Goal: Information Seeking & Learning: Learn about a topic

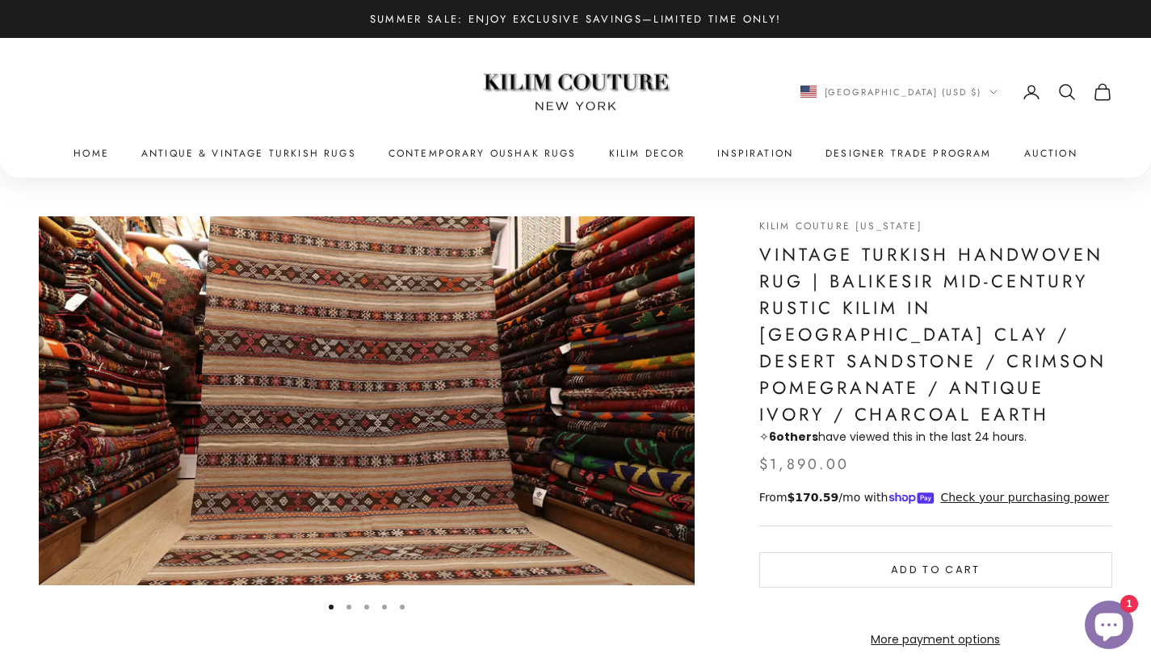
click at [654, 401] on img "Item 1 of 5" at bounding box center [367, 400] width 656 height 369
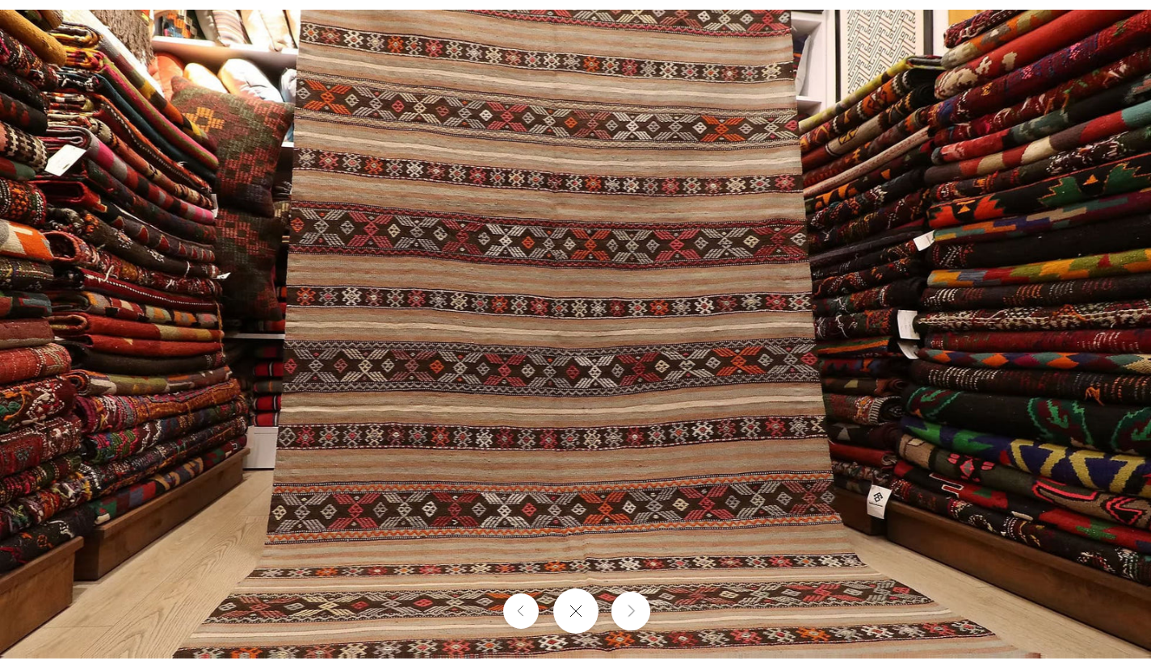
click at [635, 607] on icon "Next" at bounding box center [630, 612] width 10 height 12
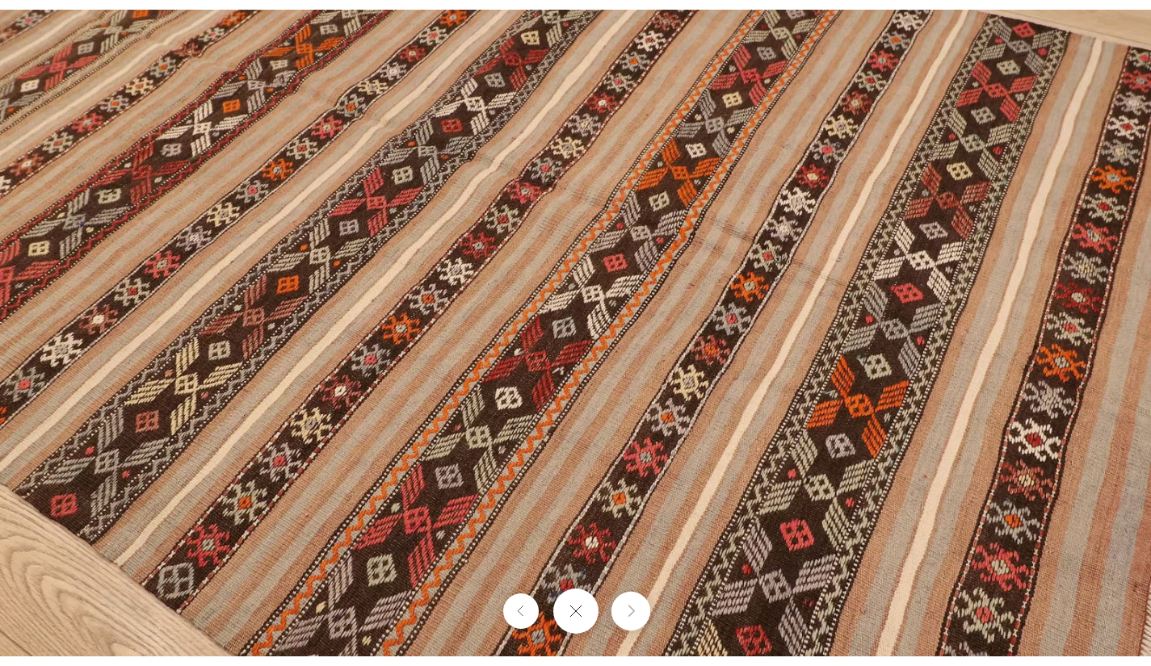
click at [635, 607] on icon "Next" at bounding box center [630, 612] width 10 height 12
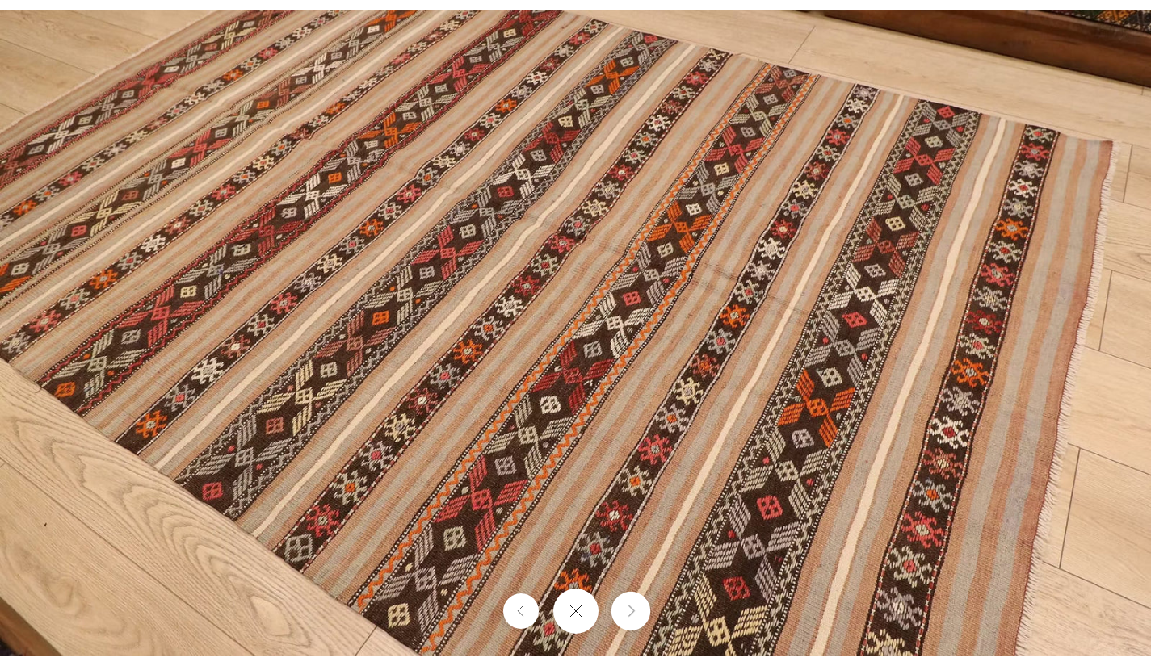
click at [635, 607] on icon "Next" at bounding box center [630, 612] width 10 height 12
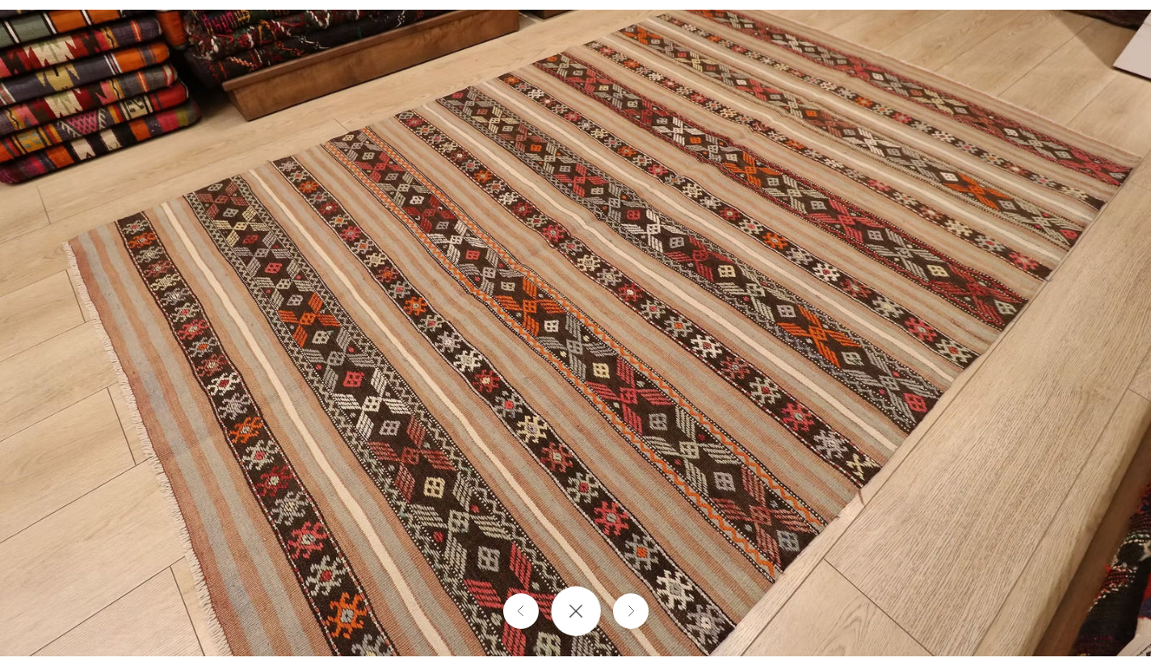
click at [569, 608] on icon "Close gallery" at bounding box center [576, 611] width 15 height 15
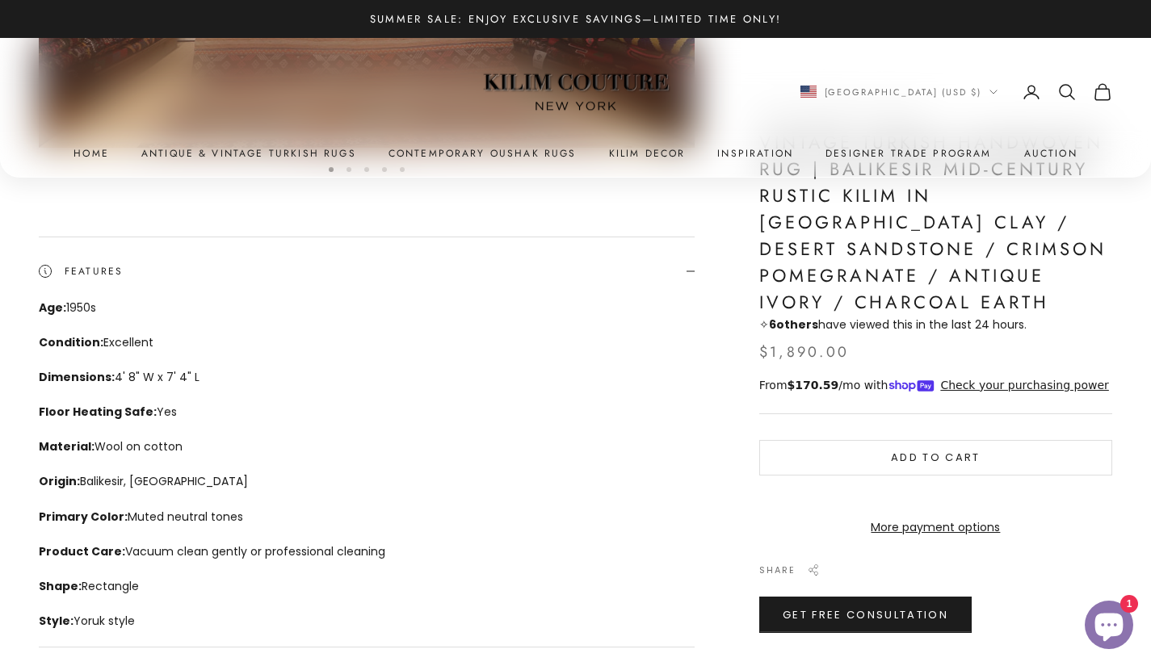
scroll to position [456, 0]
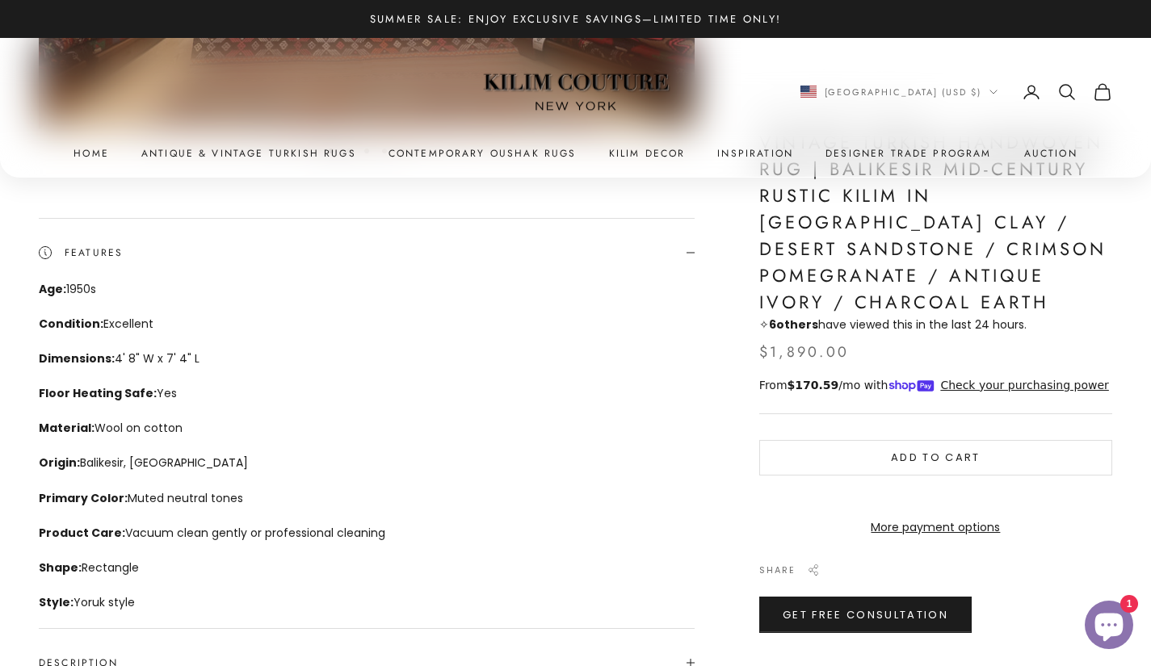
click at [199, 359] on p "Dimensions: 4' 8" W x 7' 4" L" at bounding box center [359, 359] width 640 height 19
drag, startPoint x: 199, startPoint y: 359, endPoint x: 31, endPoint y: 356, distance: 168.0
click at [31, 356] on div "Zoom picture Go to item 1 Go to item 2 Go to item 3 Go to item 4 Go to item 5 K…" at bounding box center [575, 261] width 1151 height 1081
copy p "Dimensions: 4' 8" W x 7' 4" L"
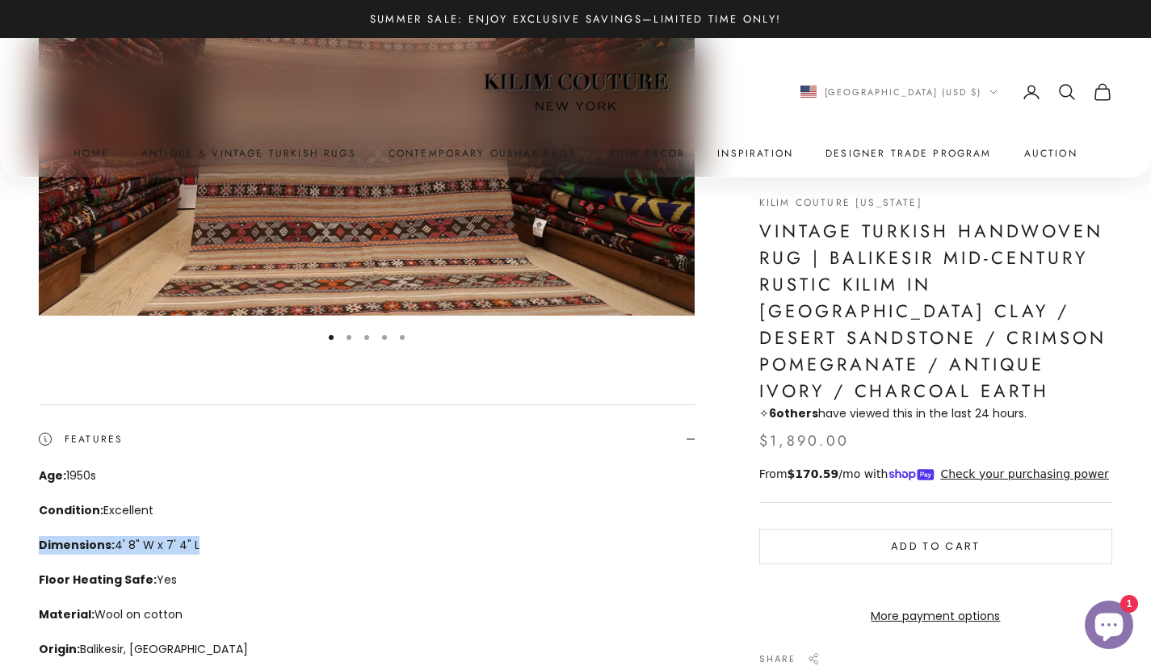
scroll to position [271, 0]
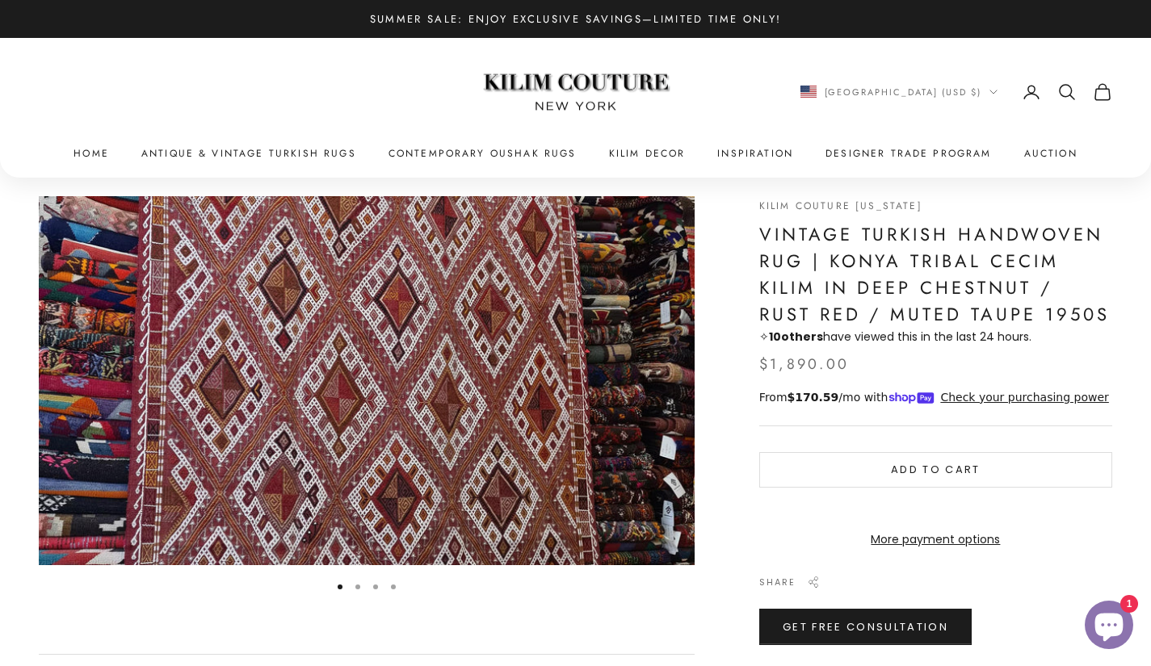
scroll to position [21, 0]
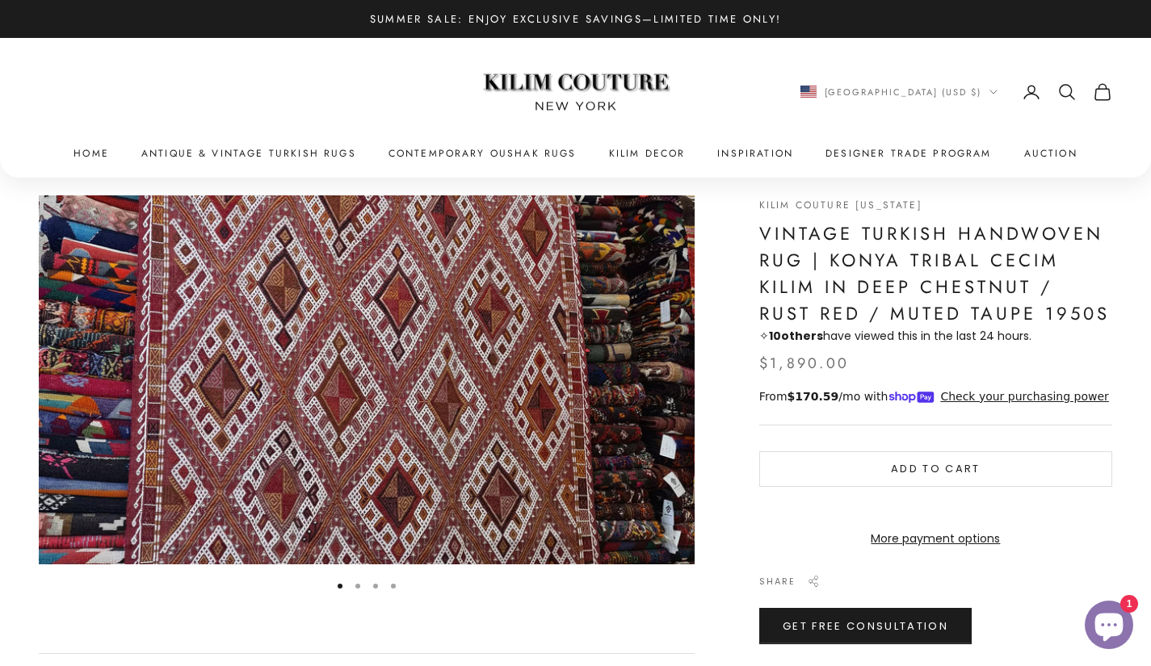
click at [624, 379] on img "Item 1 of 4" at bounding box center [367, 379] width 656 height 369
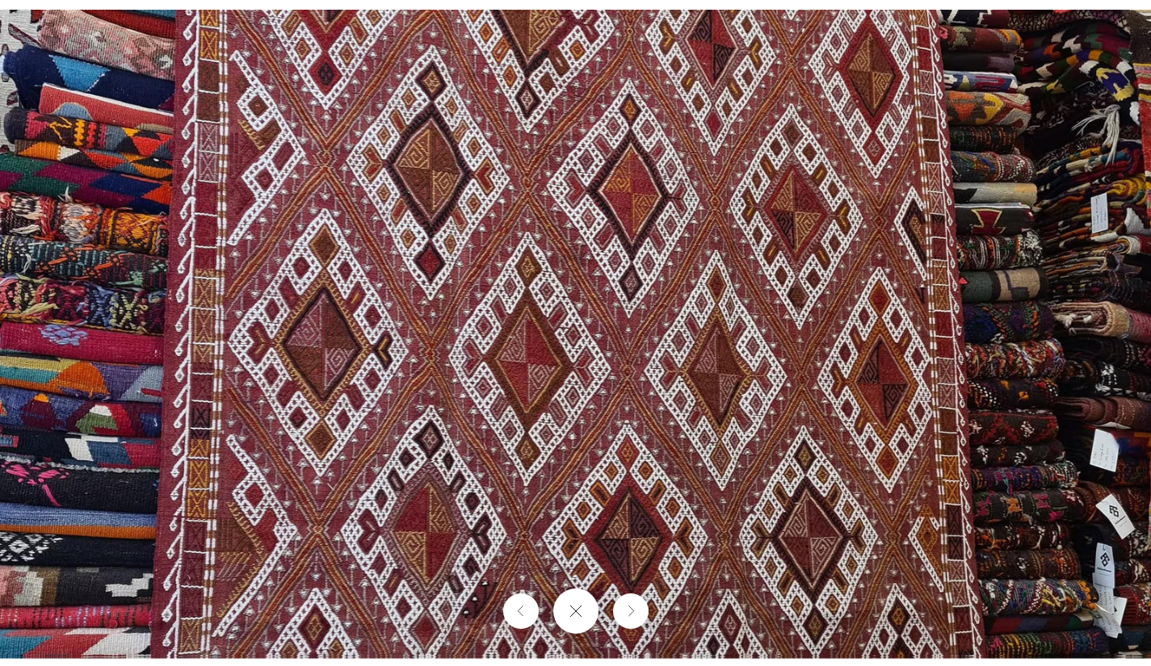
click at [650, 617] on img at bounding box center [575, 333] width 1151 height 647
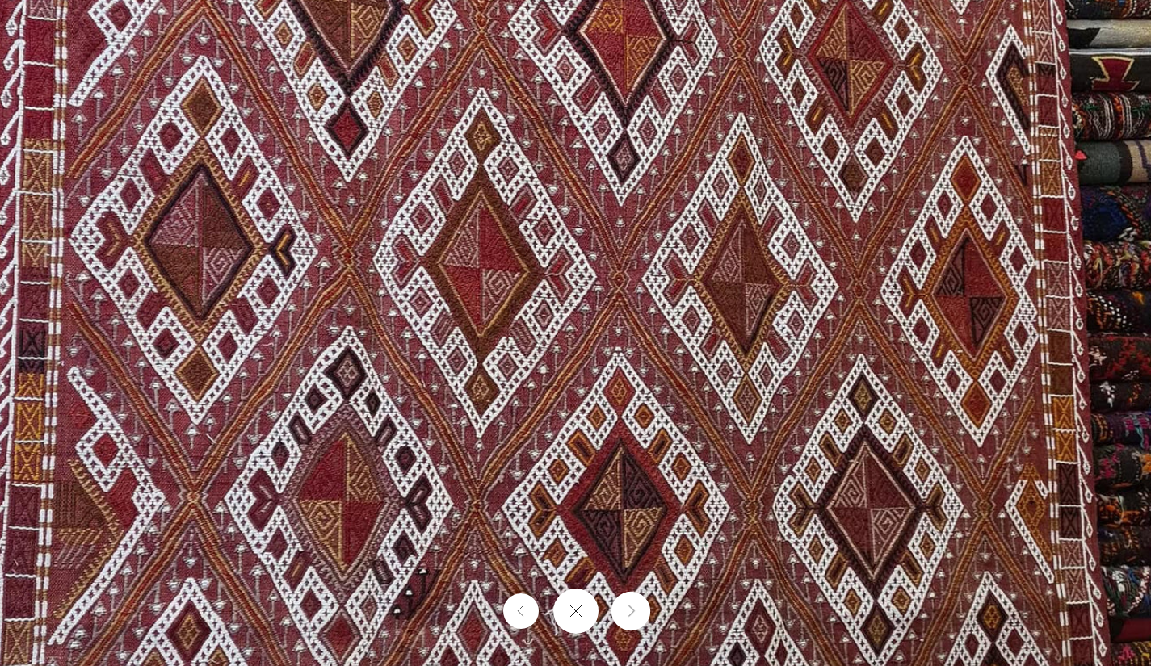
click at [622, 621] on button "Next" at bounding box center [630, 611] width 39 height 39
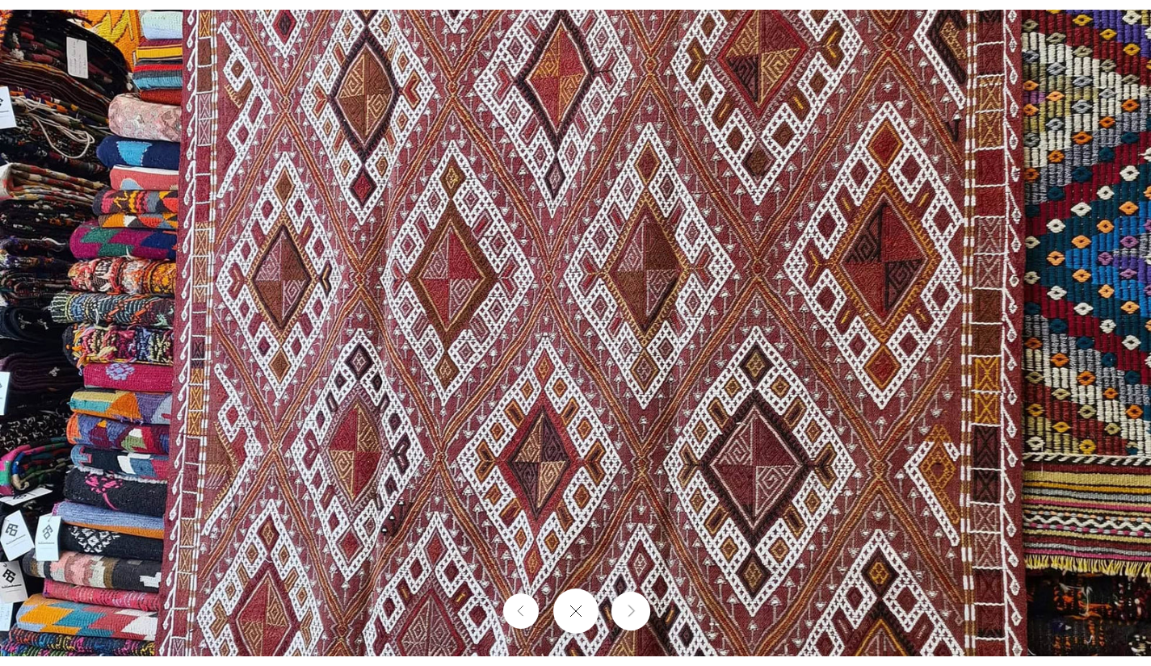
click at [622, 621] on button "Next" at bounding box center [630, 611] width 39 height 39
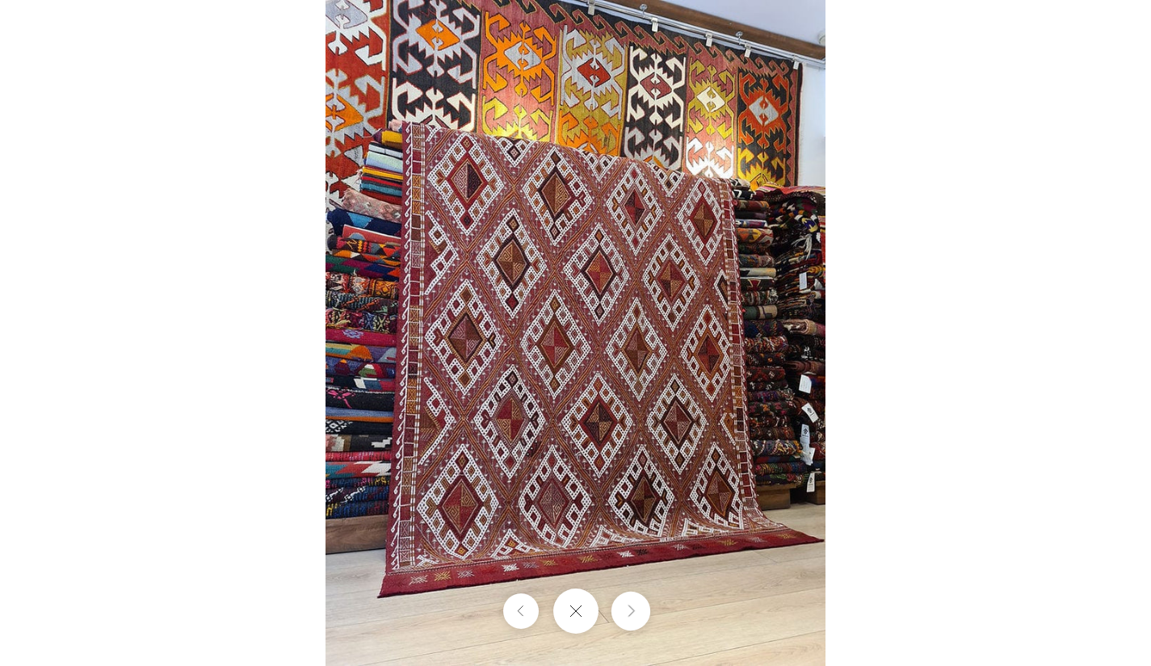
click at [622, 621] on button "Next" at bounding box center [630, 611] width 39 height 39
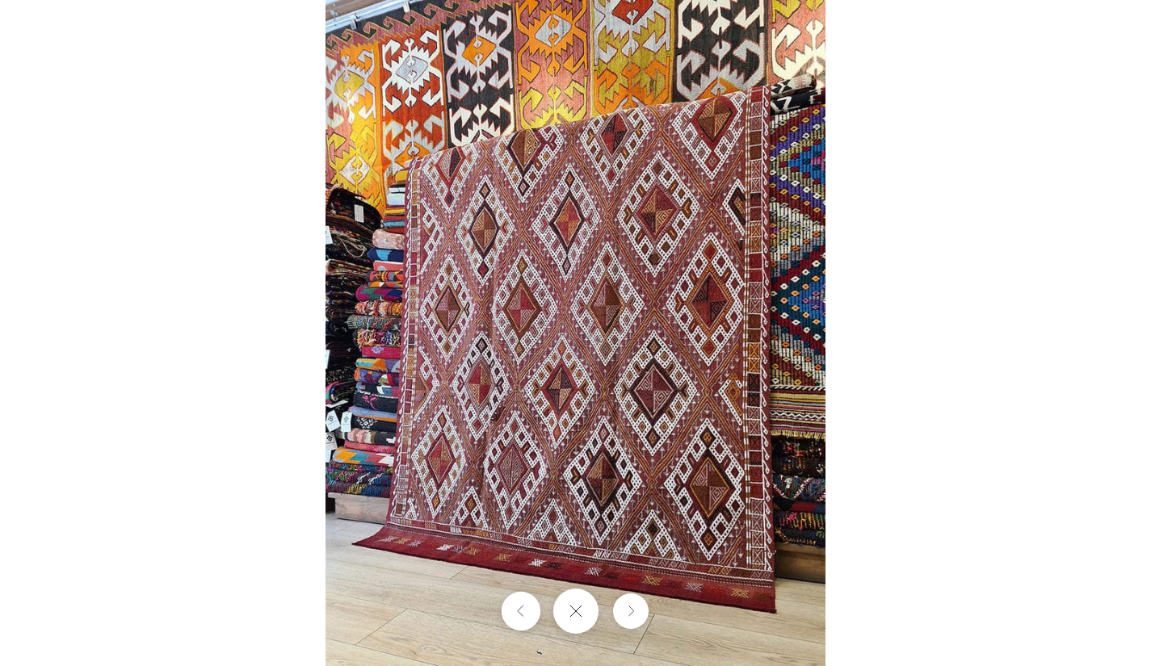
click at [528, 626] on button "Previous" at bounding box center [520, 611] width 39 height 39
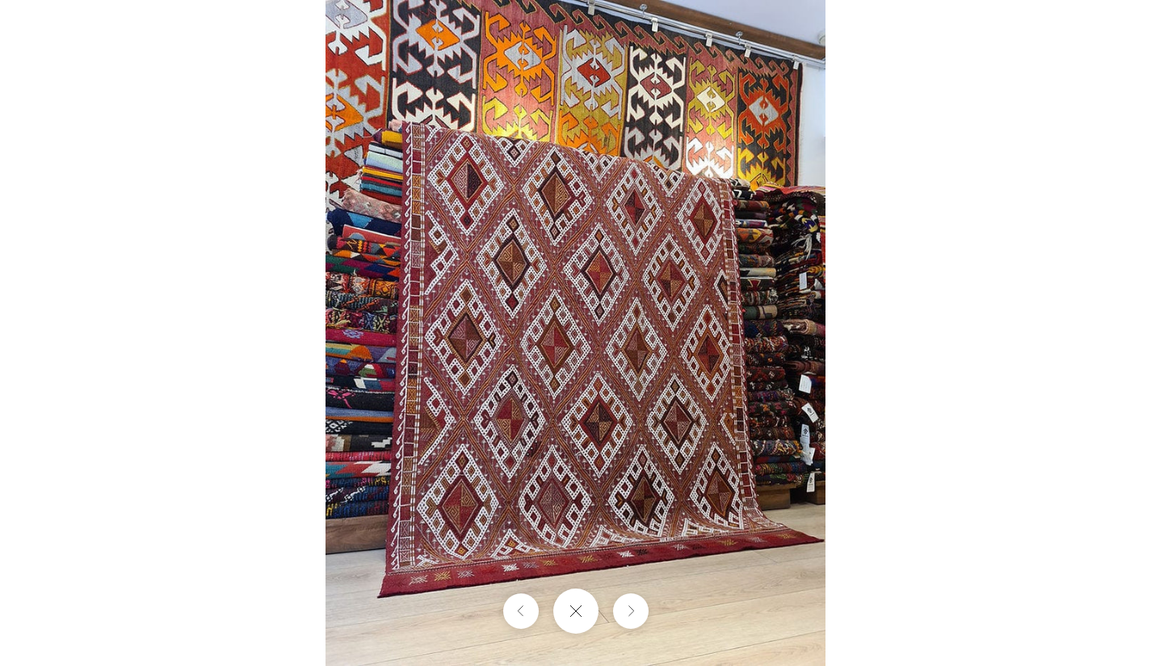
click at [925, 279] on div at bounding box center [575, 333] width 1151 height 666
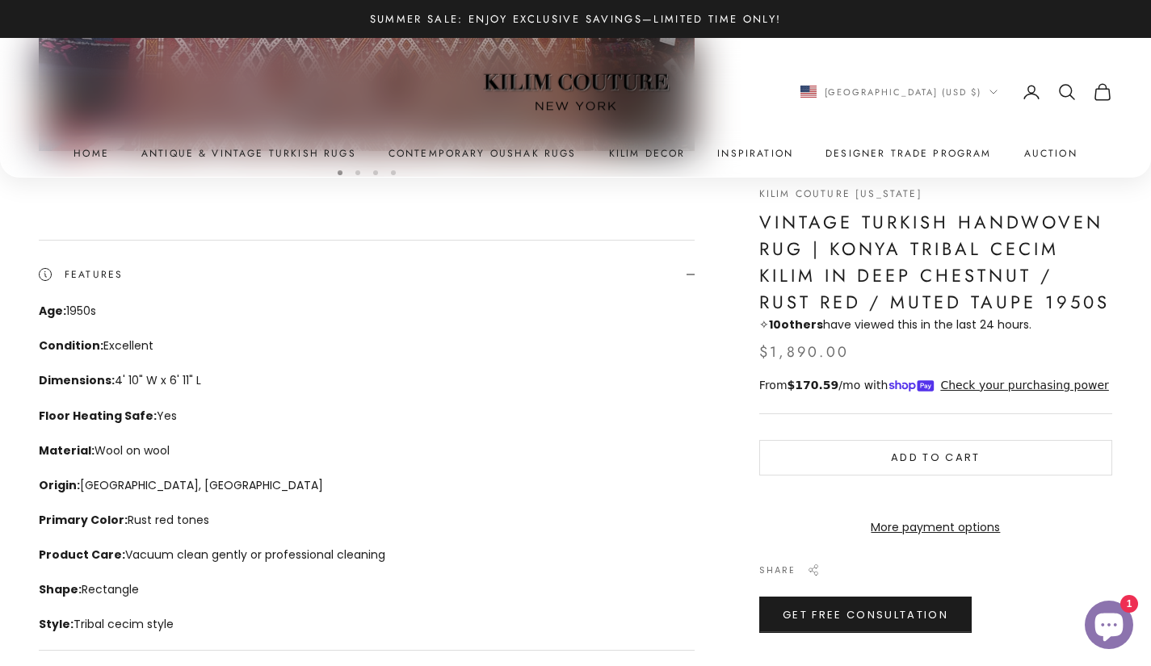
scroll to position [512, 0]
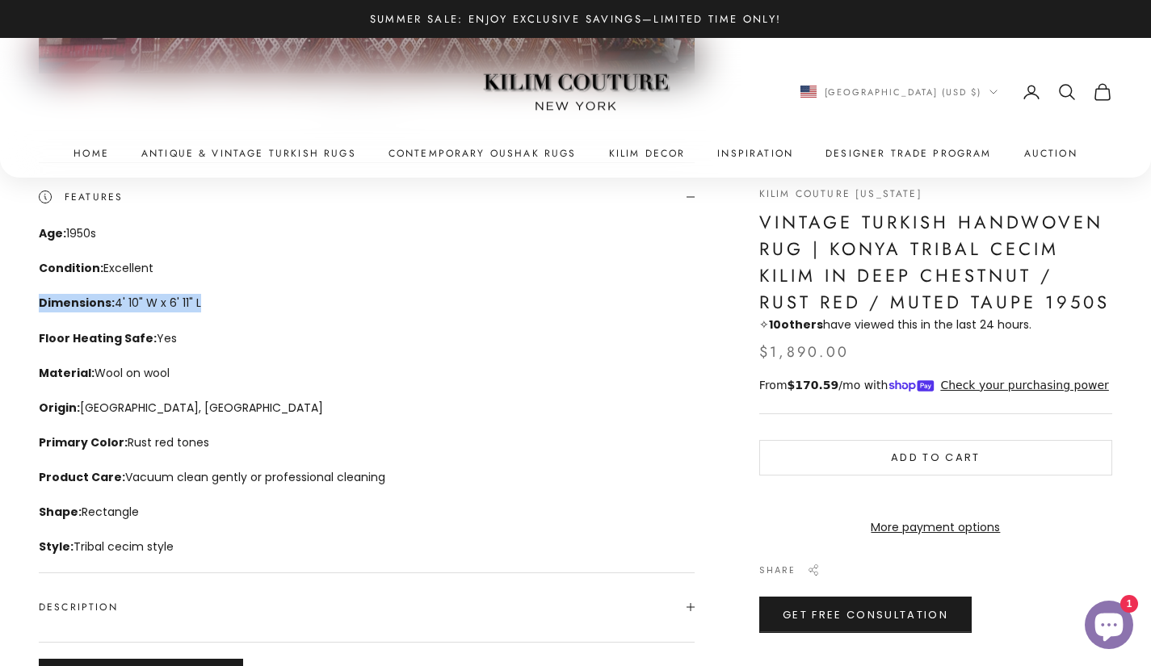
drag, startPoint x: 204, startPoint y: 304, endPoint x: 30, endPoint y: 302, distance: 173.7
click at [30, 302] on div "Zoom picture Go to item 1 Go to item 2 Go to item 3 Go to item 4 Kilim Couture …" at bounding box center [575, 206] width 1151 height 1081
copy p "Dimensions: 4' 10" W x 6' 11" L"
click at [30, 302] on div "Zoom picture Go to item 1 Go to item 2 Go to item 3 Go to item 4 Kilim Couture …" at bounding box center [575, 206] width 1151 height 1081
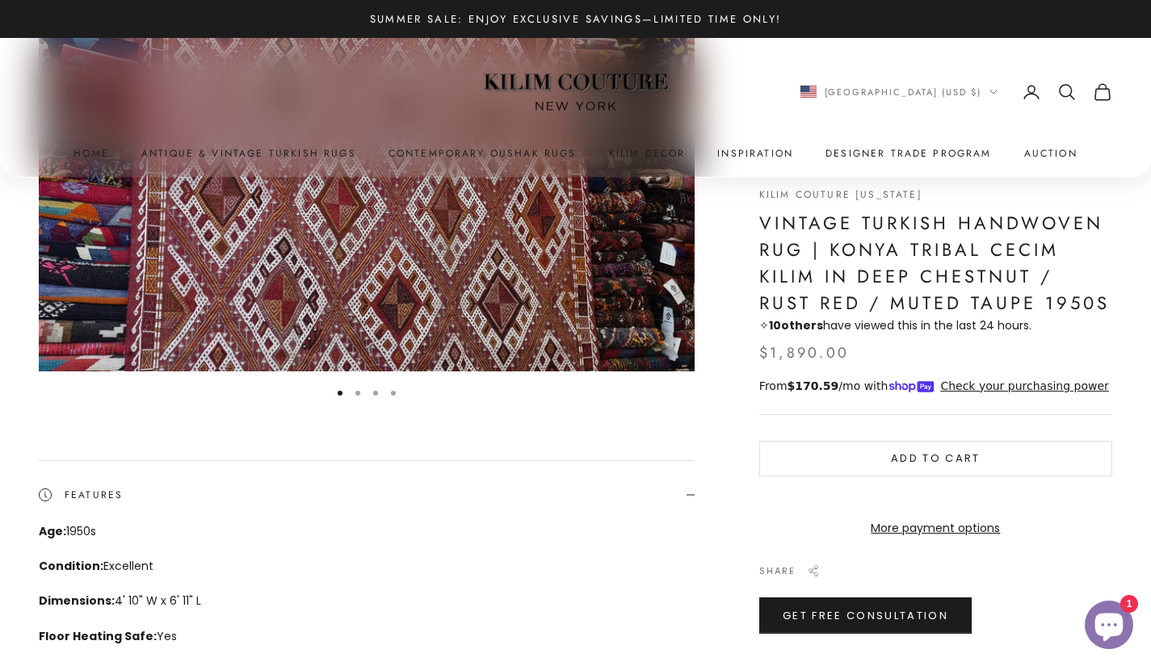
scroll to position [0, 0]
